Goal: Find specific page/section: Find specific page/section

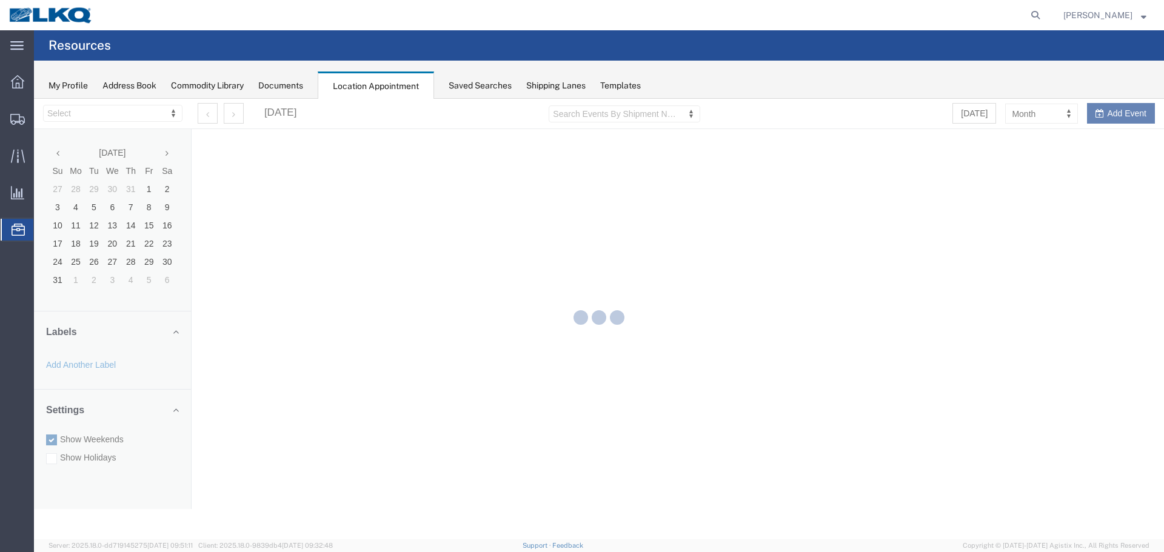
select select "28018"
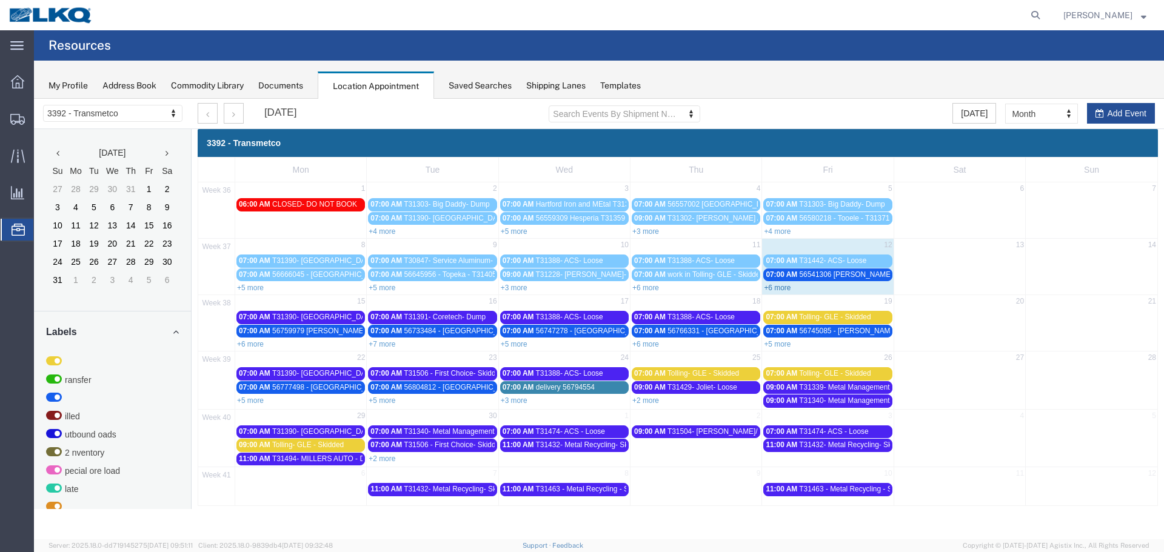
click at [786, 292] on link "+6 more" at bounding box center [777, 288] width 27 height 8
